Goal: Task Accomplishment & Management: Use online tool/utility

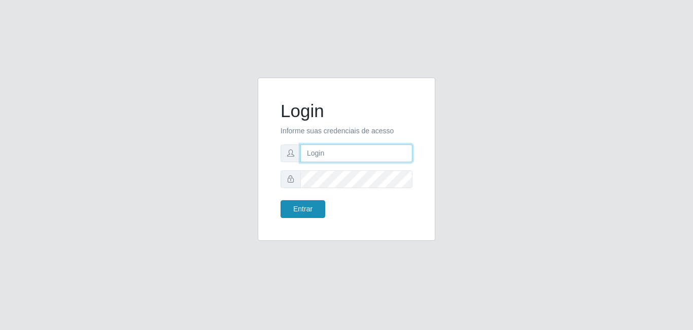
type input "[EMAIL_ADDRESS][DOMAIN_NAME]"
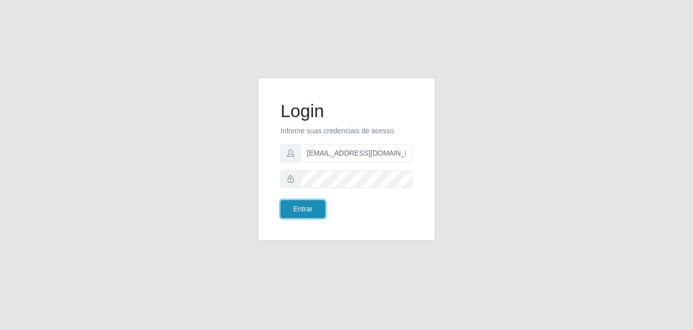
click at [318, 204] on button "Entrar" at bounding box center [302, 209] width 45 height 18
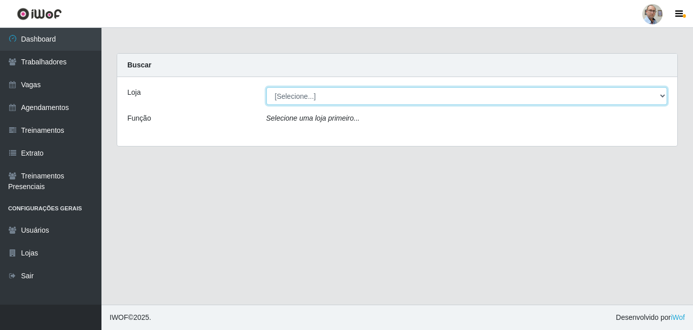
drag, startPoint x: 662, startPoint y: 98, endPoint x: 646, endPoint y: 104, distance: 16.9
click at [662, 98] on select "[Selecione...] Mar Vermelho - Loja 04" at bounding box center [466, 96] width 401 height 18
select select "251"
click at [266, 87] on select "[Selecione...] Mar Vermelho - Loja 04" at bounding box center [466, 96] width 401 height 18
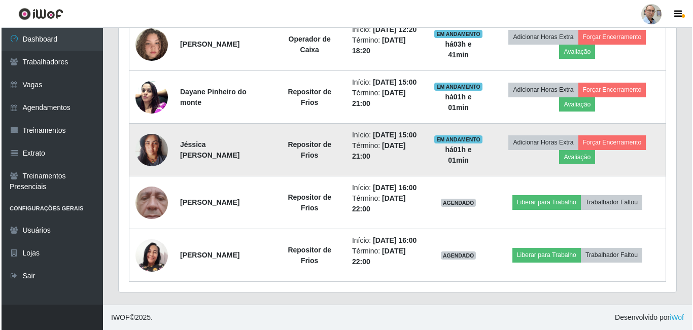
scroll to position [710, 0]
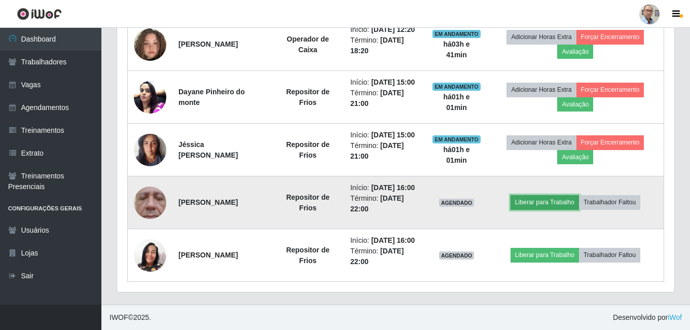
click at [540, 209] on button "Liberar para Trabalho" at bounding box center [545, 202] width 68 height 14
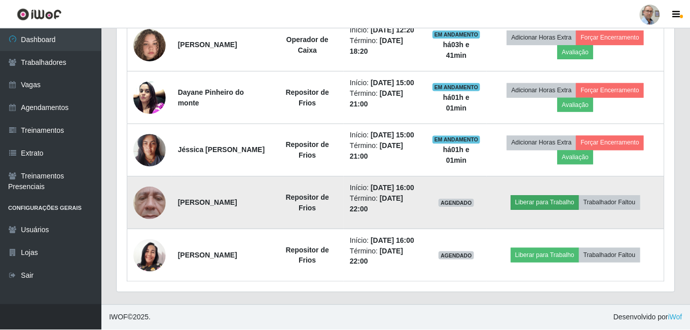
scroll to position [210, 552]
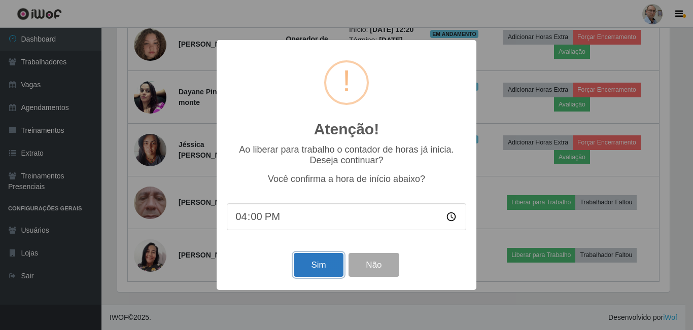
click at [320, 268] on button "Sim" at bounding box center [318, 265] width 49 height 24
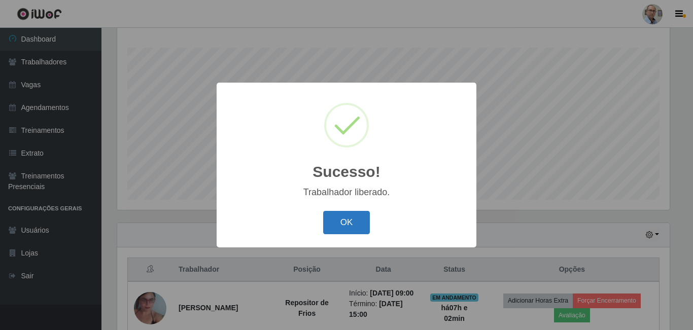
click at [344, 224] on button "OK" at bounding box center [346, 223] width 47 height 24
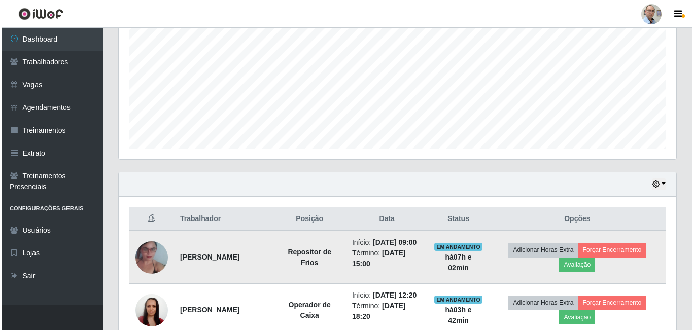
scroll to position [264, 0]
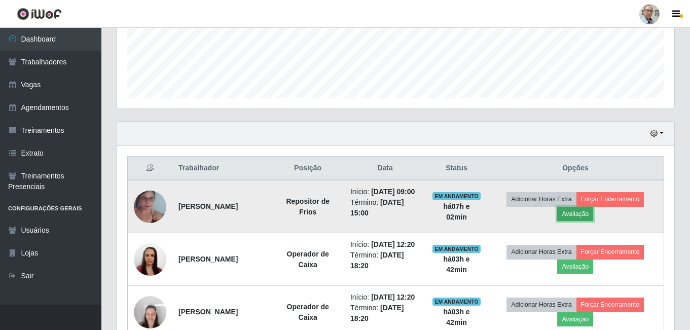
click at [592, 216] on button "Avaliação" at bounding box center [575, 214] width 36 height 14
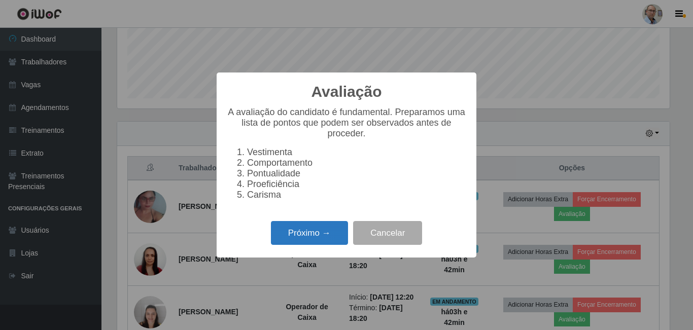
click at [326, 242] on button "Próximo →" at bounding box center [309, 233] width 77 height 24
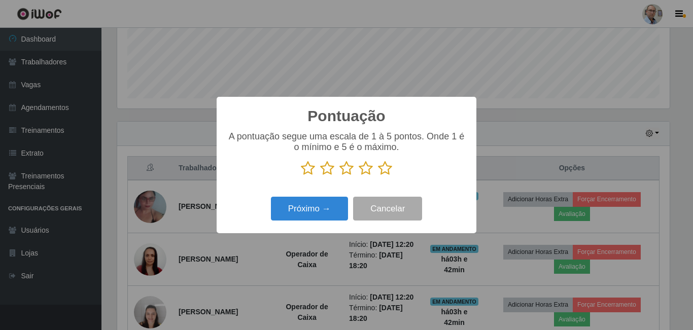
click at [378, 173] on icon at bounding box center [385, 168] width 14 height 15
click at [378, 176] on input "radio" at bounding box center [378, 176] width 0 height 0
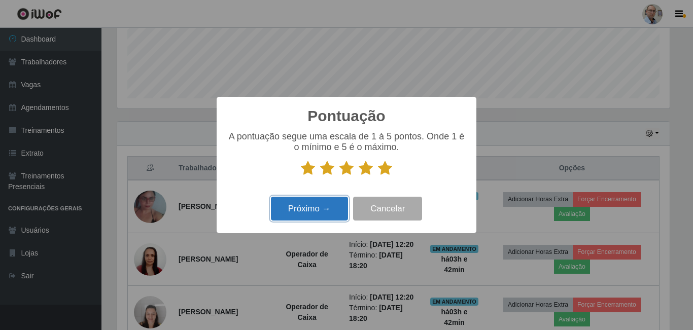
click at [314, 210] on button "Próximo →" at bounding box center [309, 209] width 77 height 24
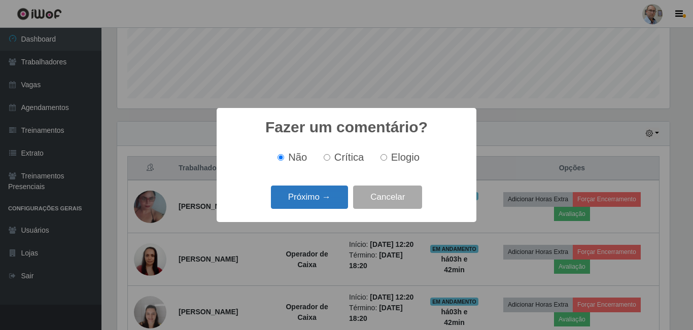
click at [327, 205] on button "Próximo →" at bounding box center [309, 198] width 77 height 24
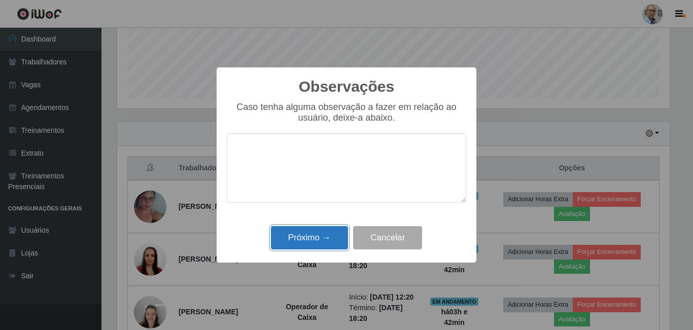
click at [320, 236] on button "Próximo →" at bounding box center [309, 238] width 77 height 24
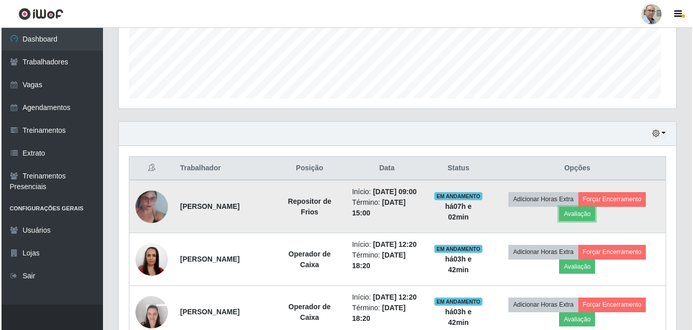
scroll to position [210, 557]
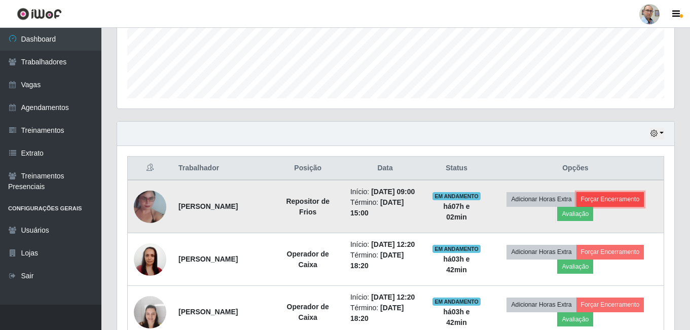
click at [622, 204] on button "Forçar Encerramento" at bounding box center [610, 199] width 68 height 14
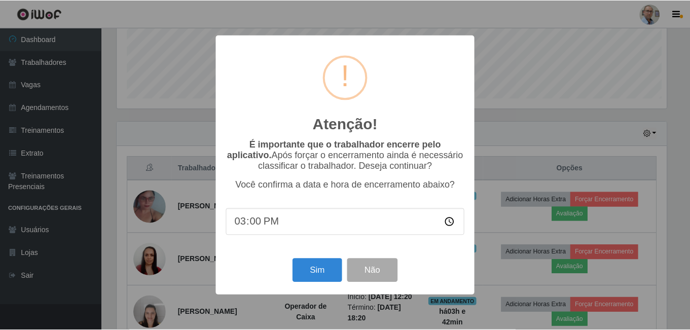
scroll to position [210, 552]
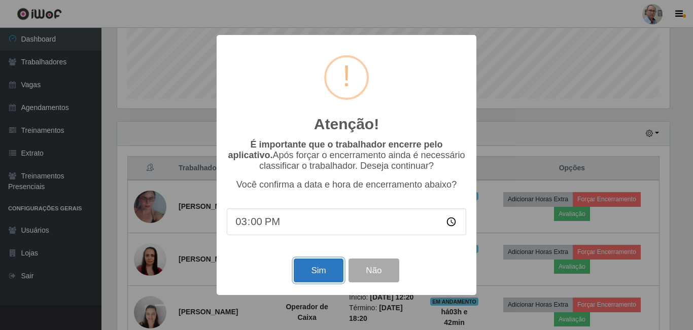
click at [327, 269] on button "Sim" at bounding box center [318, 271] width 49 height 24
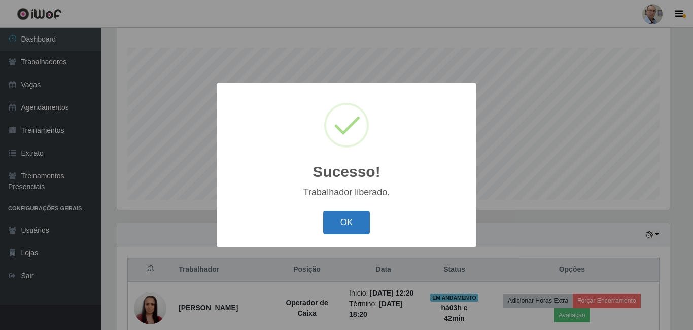
click at [350, 224] on button "OK" at bounding box center [346, 223] width 47 height 24
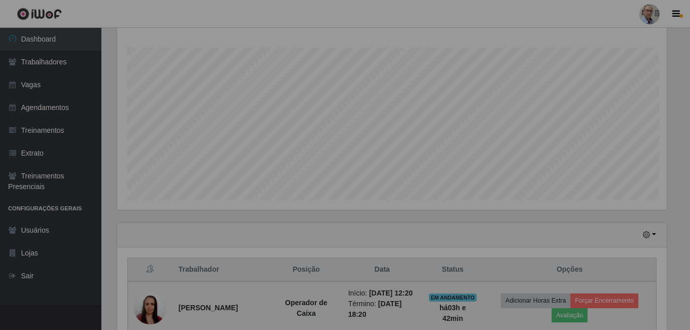
scroll to position [0, 0]
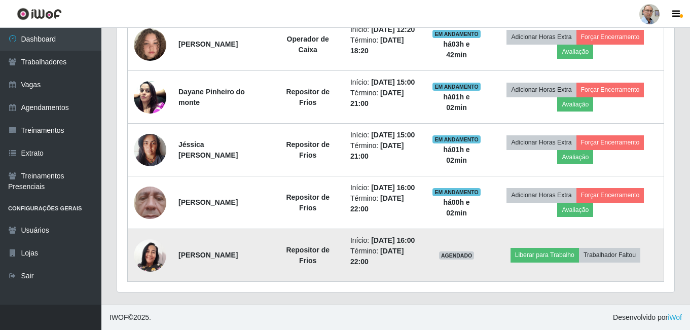
click at [150, 260] on img at bounding box center [150, 255] width 32 height 32
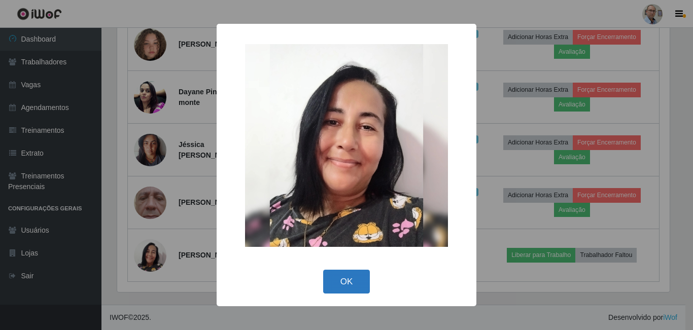
click at [353, 281] on button "OK" at bounding box center [346, 282] width 47 height 24
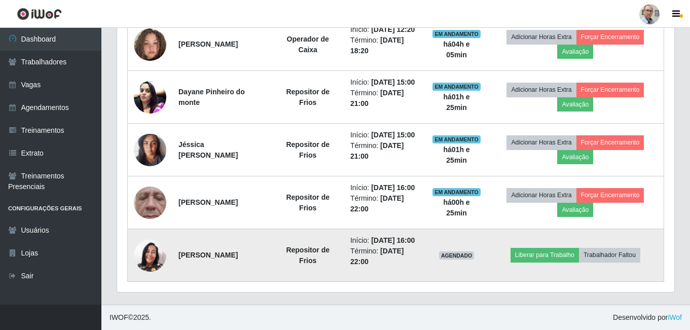
click at [152, 252] on img at bounding box center [150, 255] width 32 height 32
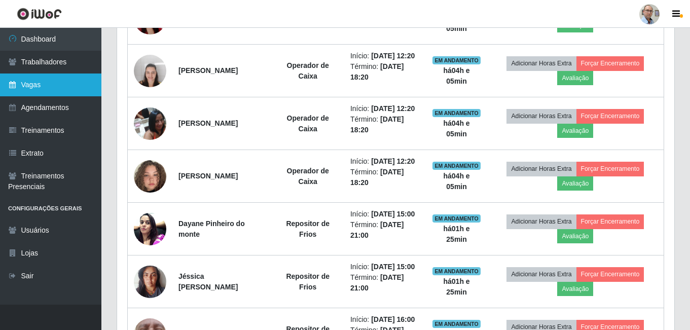
scroll to position [264, 0]
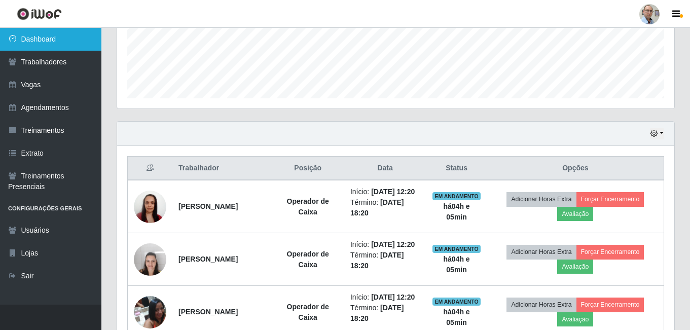
click at [35, 36] on link "Dashboard" at bounding box center [50, 39] width 101 height 23
